Goal: Transaction & Acquisition: Purchase product/service

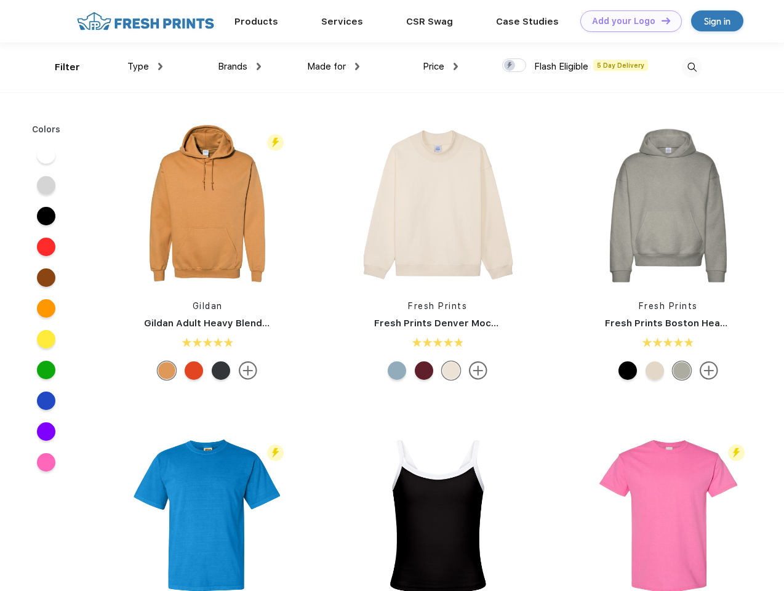
click at [627, 21] on link "Add your Logo Design Tool" at bounding box center [631, 21] width 102 height 22
click at [0, 0] on div "Design Tool" at bounding box center [0, 0] width 0 height 0
click at [660, 20] on link "Add your Logo Design Tool" at bounding box center [631, 21] width 102 height 22
click at [59, 67] on div "Filter" at bounding box center [67, 67] width 25 height 14
click at [145, 66] on span "Type" at bounding box center [138, 66] width 22 height 11
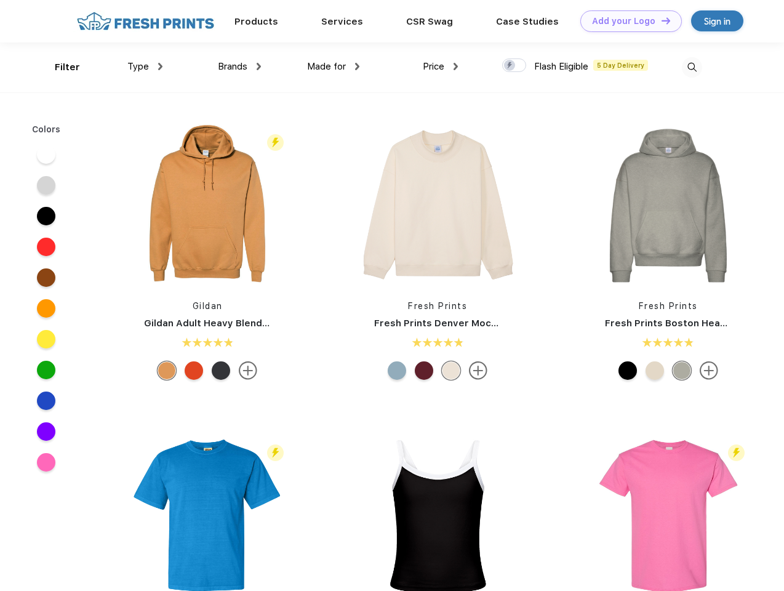
click at [239, 66] on span "Brands" at bounding box center [233, 66] width 30 height 11
click at [334, 66] on span "Made for" at bounding box center [326, 66] width 39 height 11
click at [441, 66] on span "Price" at bounding box center [434, 66] width 22 height 11
click at [515, 66] on div at bounding box center [514, 65] width 24 height 14
click at [510, 66] on input "checkbox" at bounding box center [506, 62] width 8 height 8
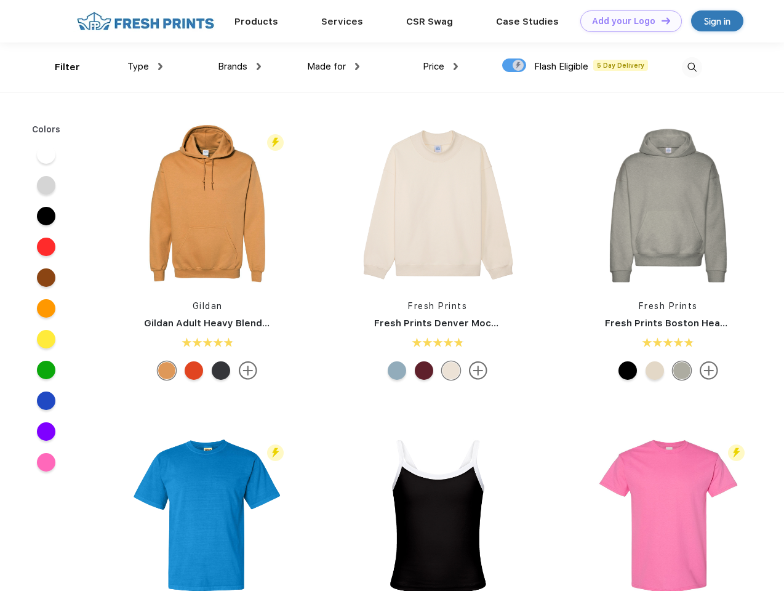
click at [692, 67] on img at bounding box center [692, 67] width 20 height 20
